Goal: Task Accomplishment & Management: Manage account settings

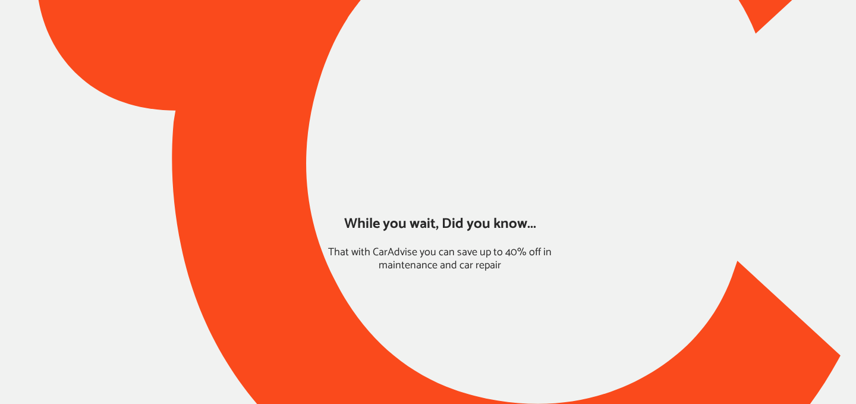
type input "*****"
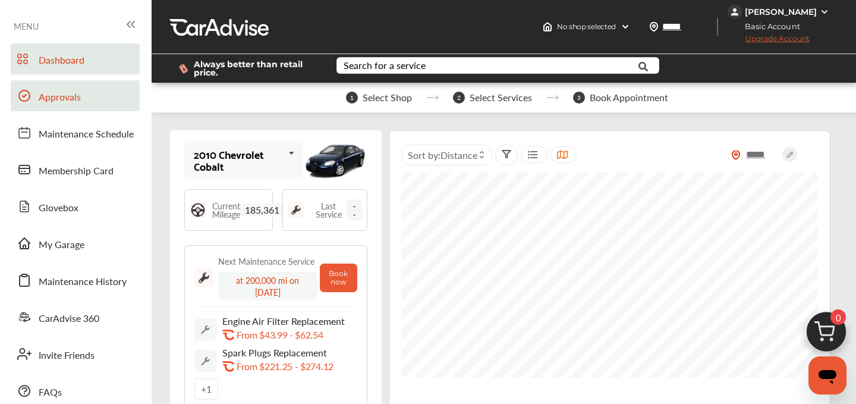
click at [52, 98] on span "Approvals" at bounding box center [60, 97] width 42 height 15
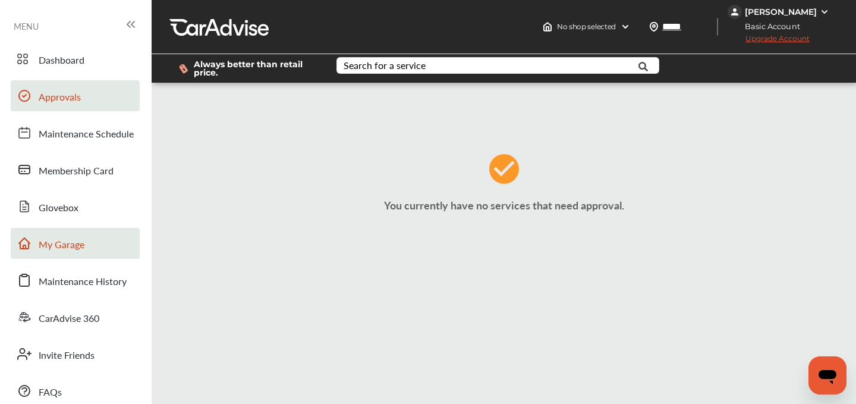
click at [72, 243] on span "My Garage" at bounding box center [62, 244] width 46 height 15
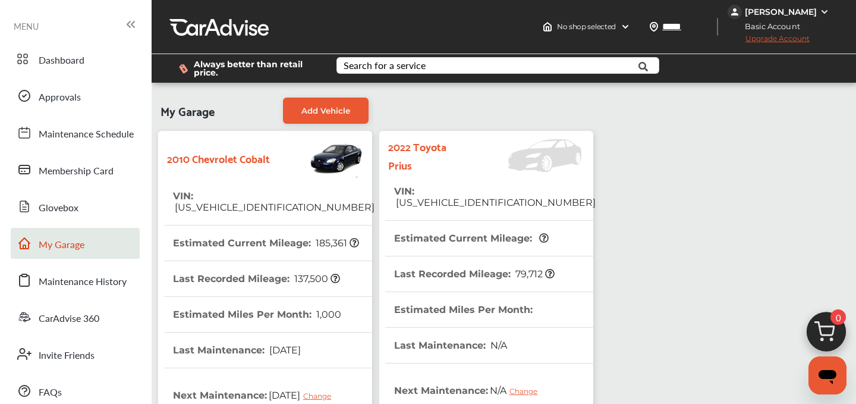
scroll to position [356, 0]
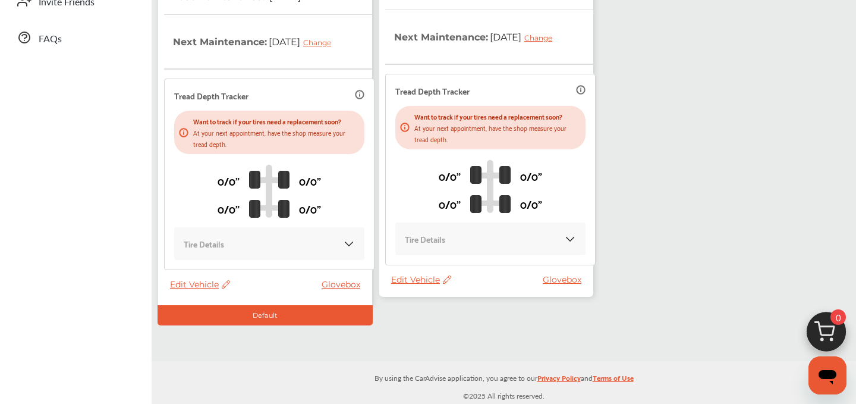
click at [429, 279] on span "Edit Vehicle" at bounding box center [421, 279] width 60 height 11
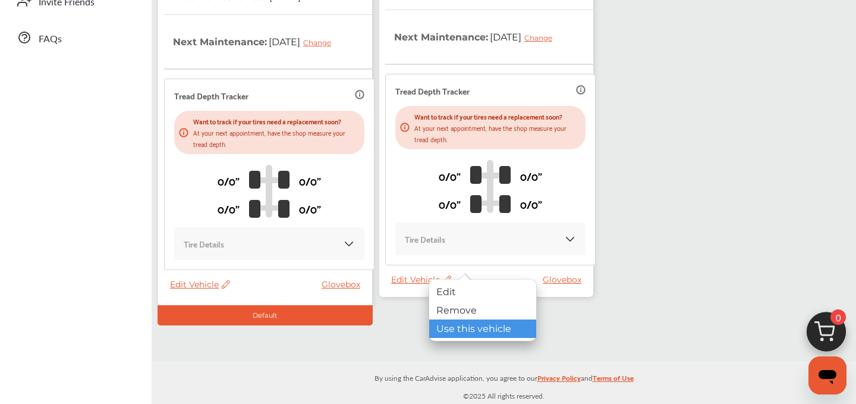
click at [479, 328] on div "Use this vehicle" at bounding box center [482, 328] width 107 height 18
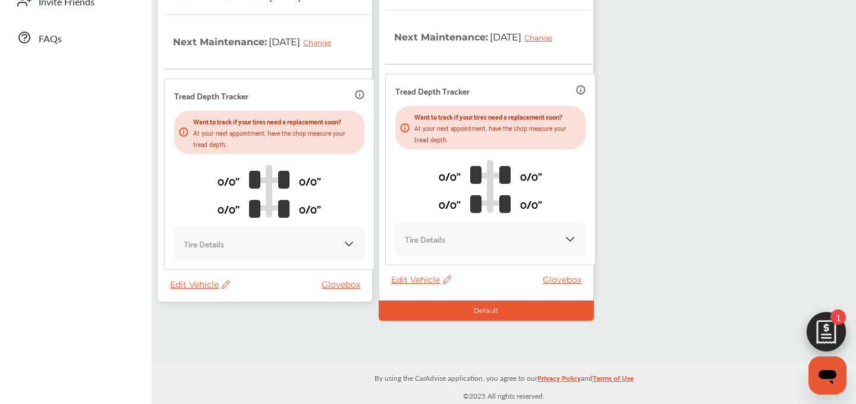
scroll to position [177, 0]
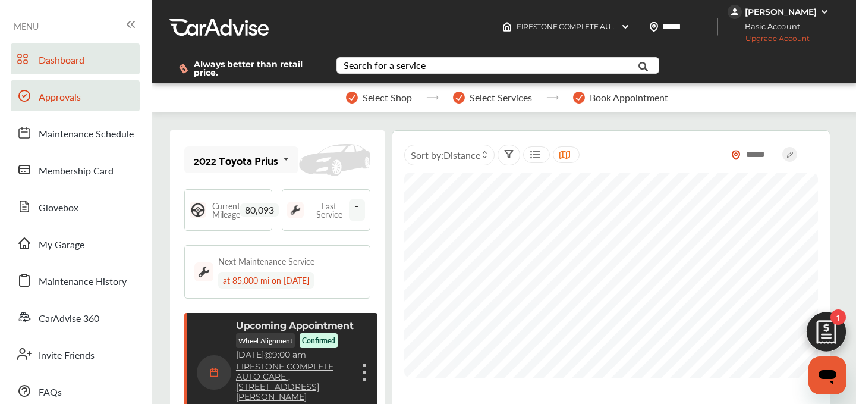
click at [46, 106] on link "Approvals" at bounding box center [75, 95] width 129 height 31
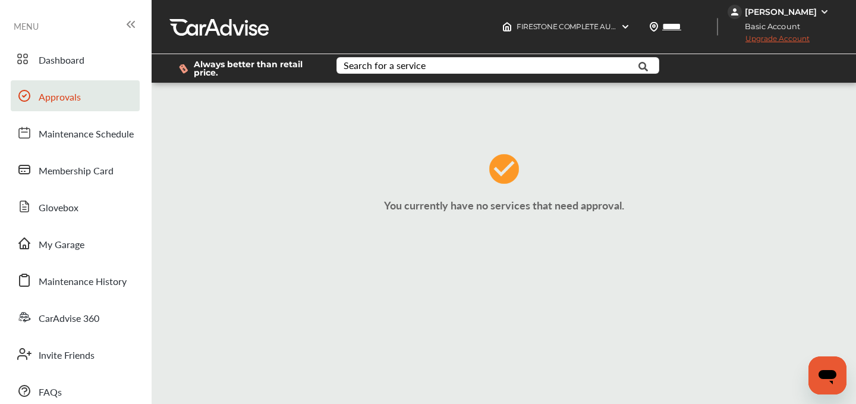
click at [48, 106] on link "Approvals" at bounding box center [75, 95] width 129 height 31
click at [70, 253] on link "My Garage" at bounding box center [75, 243] width 129 height 31
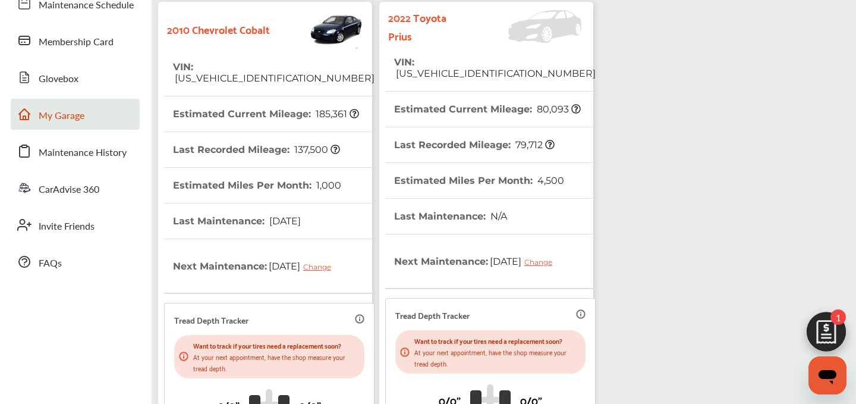
scroll to position [131, 0]
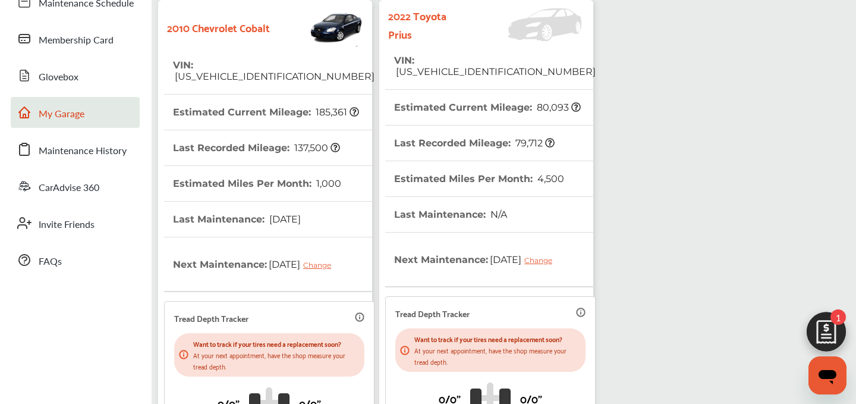
click at [460, 66] on span "[US_VEHICLE_IDENTIFICATION_NUMBER]" at bounding box center [495, 71] width 202 height 11
copy span "[US_VEHICLE_IDENTIFICATION_NUMBER]"
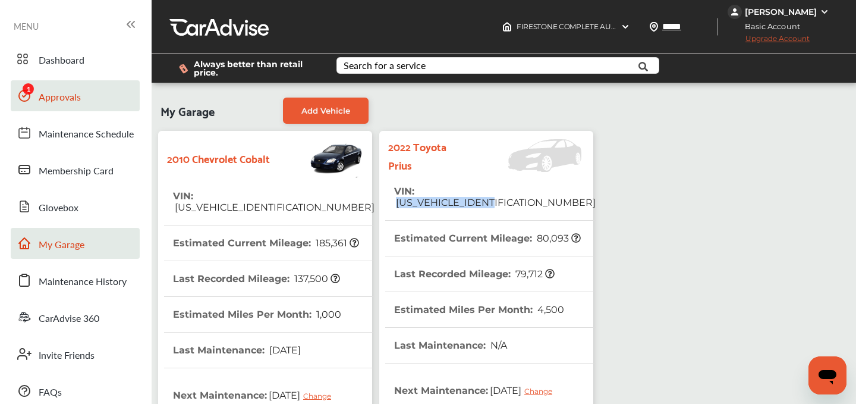
click at [68, 101] on span "Approvals" at bounding box center [60, 97] width 42 height 15
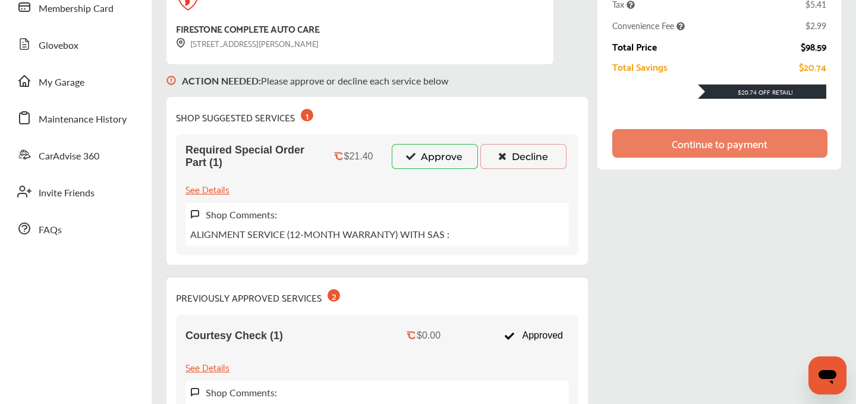
scroll to position [161, 0]
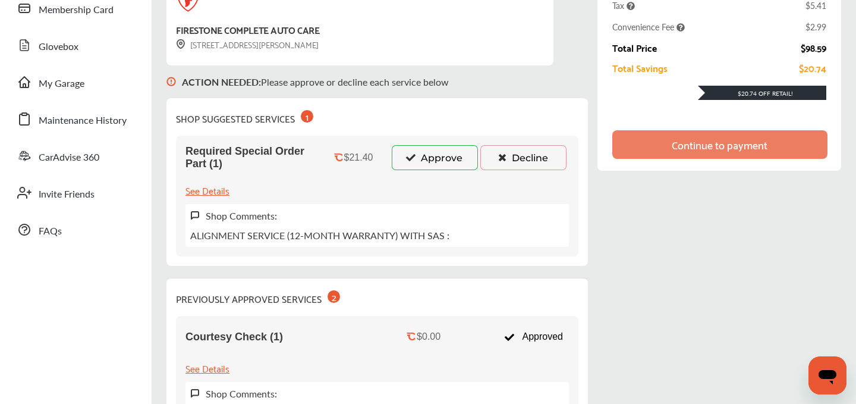
click at [431, 152] on button "Approve" at bounding box center [435, 157] width 86 height 25
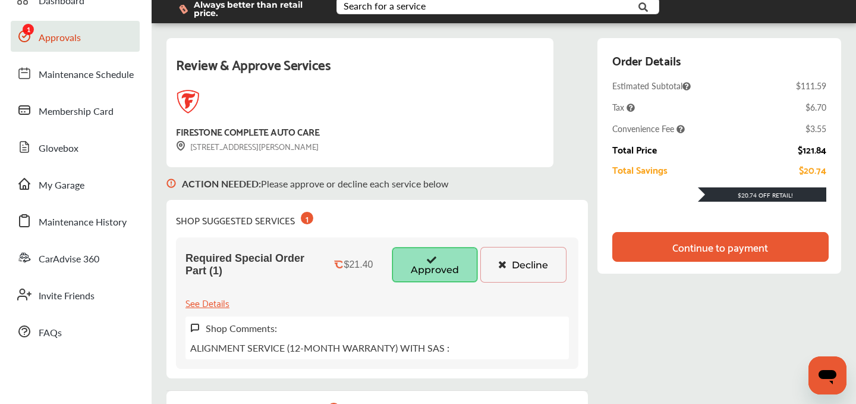
scroll to position [0, 0]
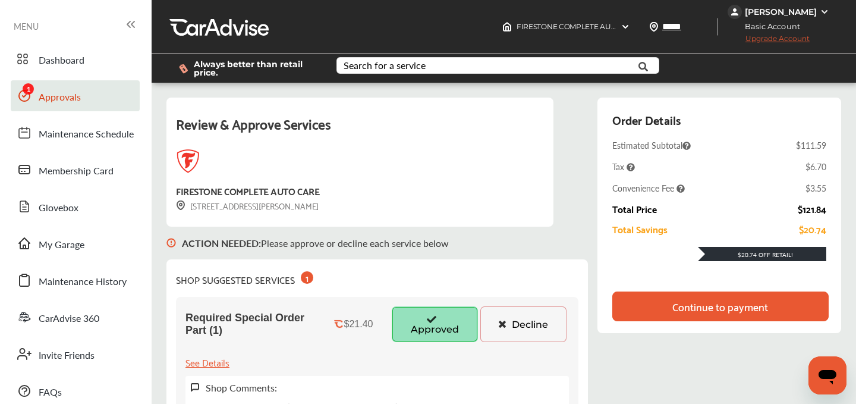
click at [704, 303] on div "Continue to payment" at bounding box center [721, 306] width 96 height 12
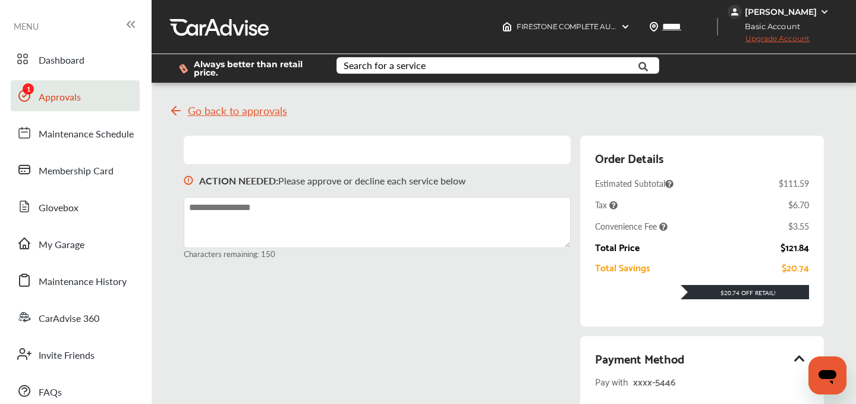
click at [759, 39] on span "Upgrade Account" at bounding box center [769, 41] width 82 height 15
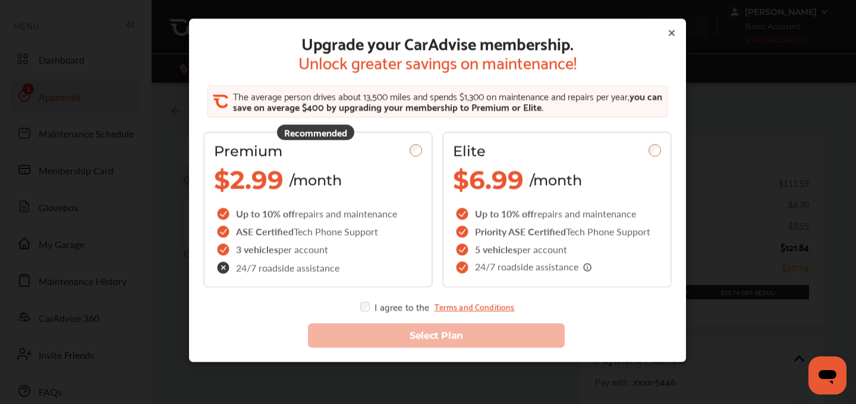
click at [671, 32] on icon at bounding box center [672, 32] width 5 height 5
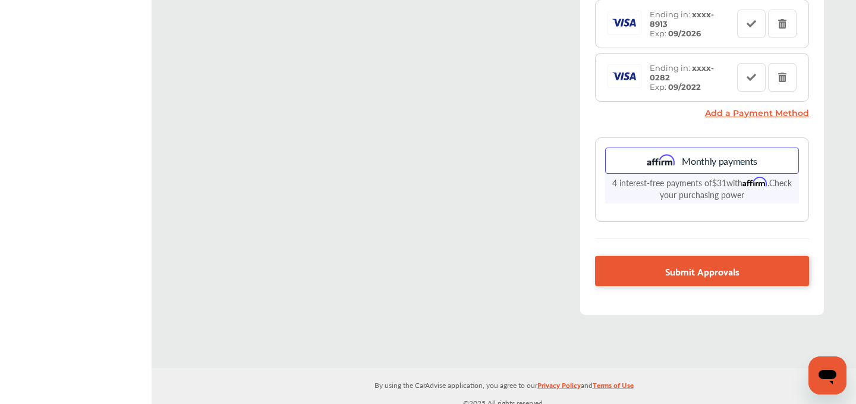
scroll to position [468, 0]
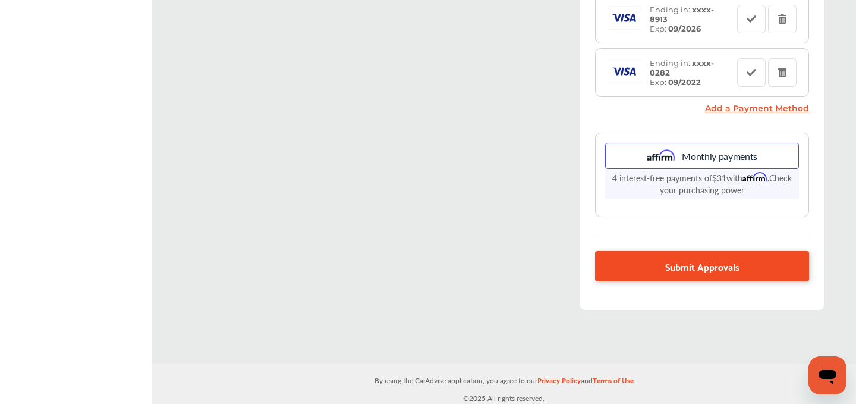
click at [693, 259] on span "Submit Approvals" at bounding box center [702, 266] width 74 height 16
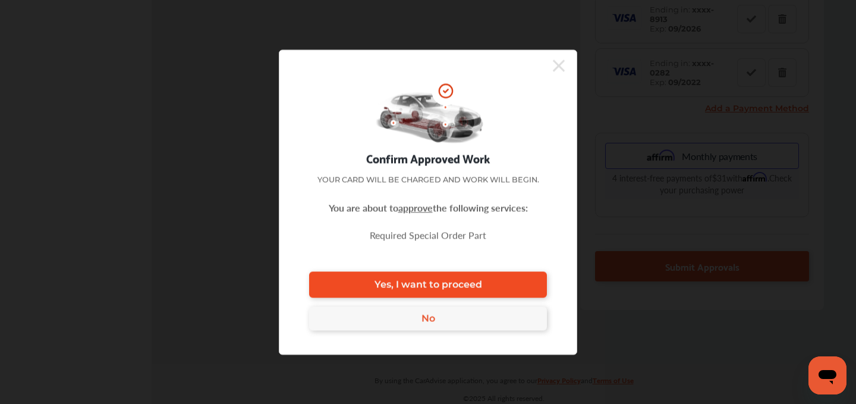
click at [413, 282] on span "Yes, I want to proceed" at bounding box center [429, 284] width 108 height 11
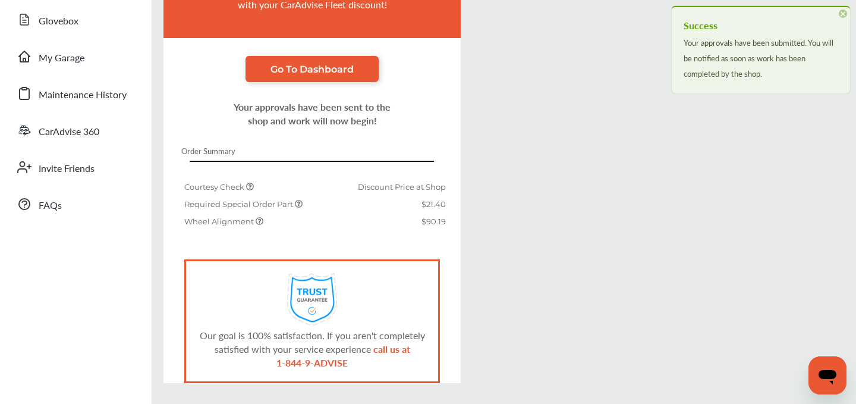
scroll to position [228, 0]
